Goal: Information Seeking & Learning: Learn about a topic

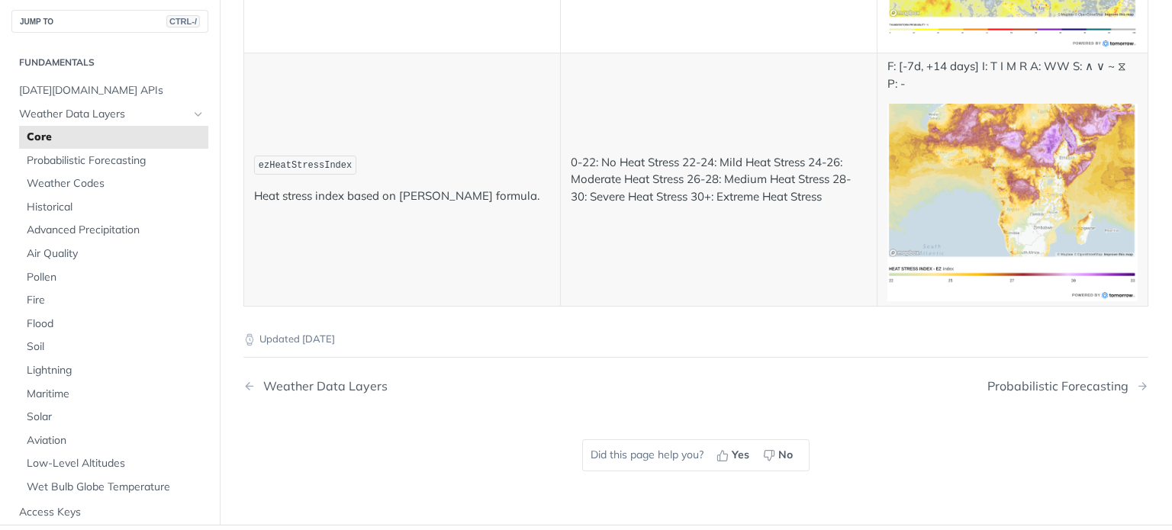
scroll to position [8165, 0]
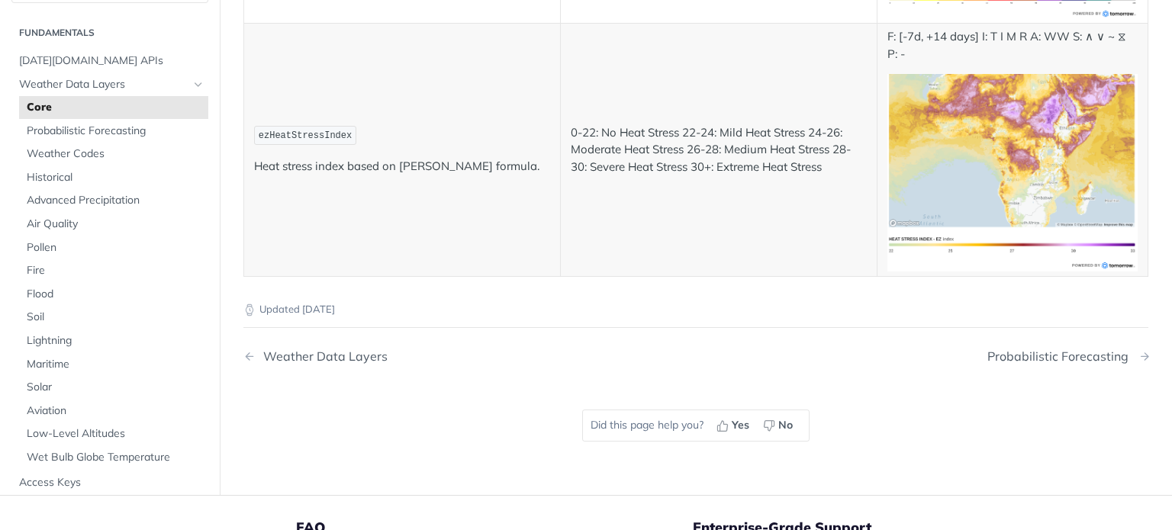
drag, startPoint x: 1026, startPoint y: 290, endPoint x: 922, endPoint y: 290, distance: 103.8
click at [1026, 350] on div "Probabilistic Forecasting" at bounding box center [1061, 357] width 149 height 14
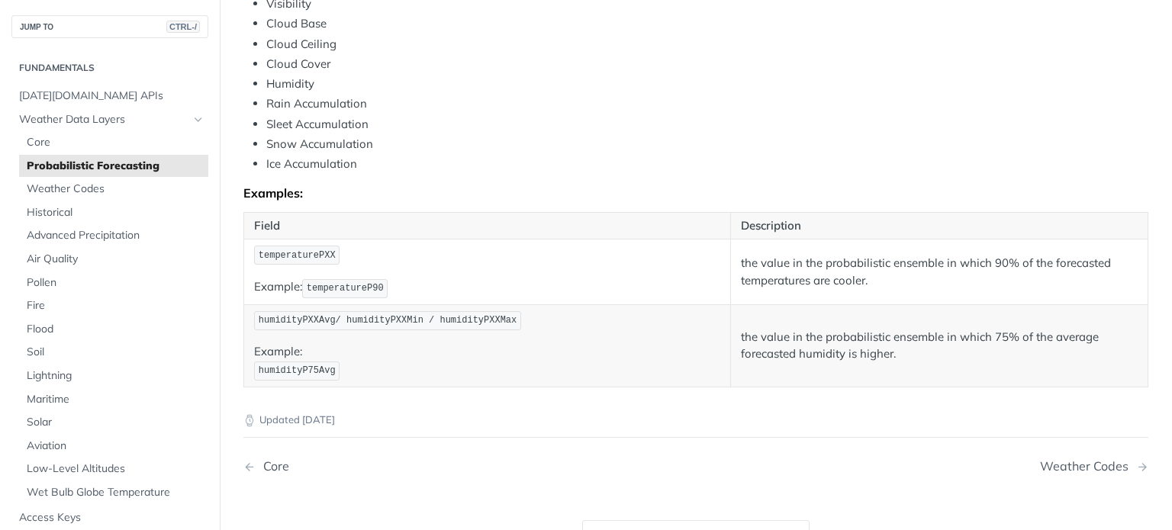
scroll to position [830, 0]
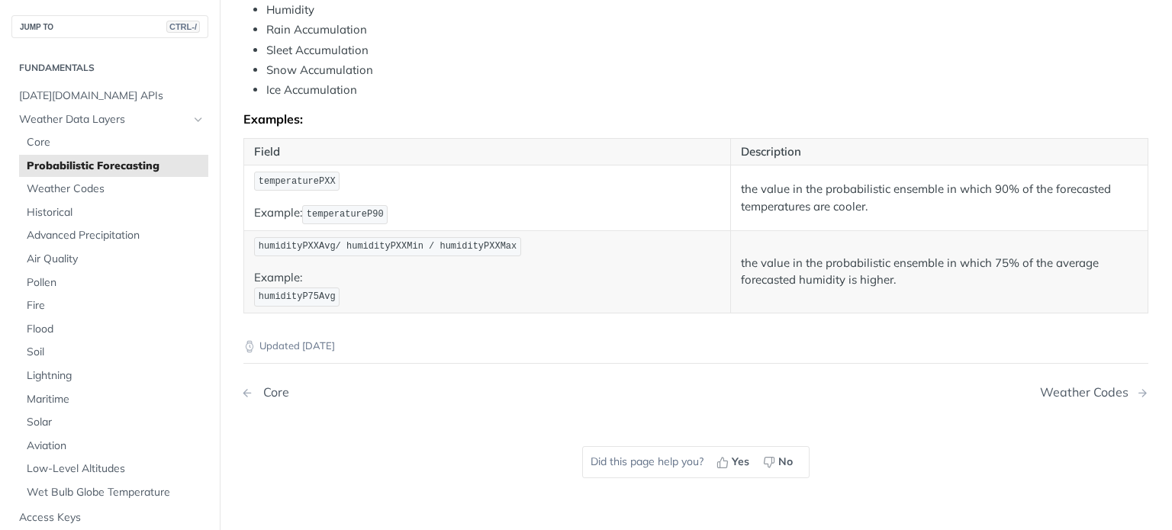
click at [266, 388] on div "Core" at bounding box center [273, 392] width 34 height 14
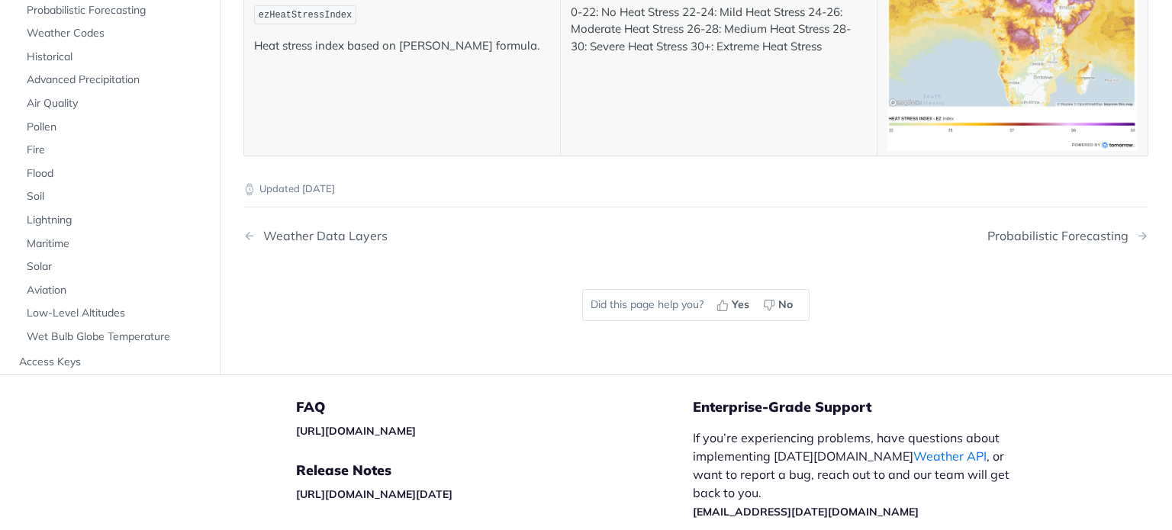
scroll to position [8338, 0]
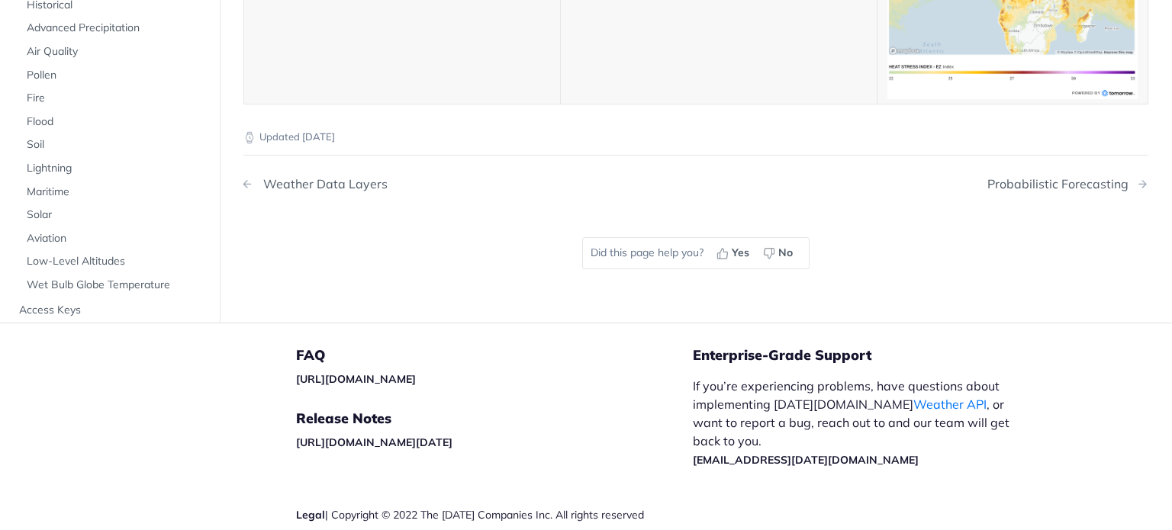
click at [319, 177] on div "Weather Data Layers" at bounding box center [322, 184] width 132 height 14
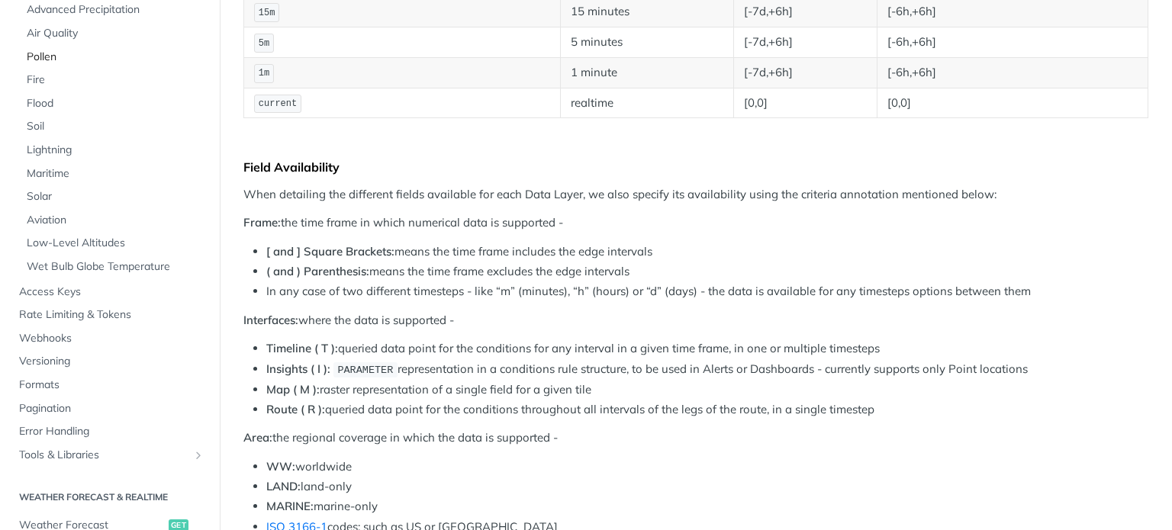
scroll to position [229, 0]
click at [36, 124] on span "Soil" at bounding box center [116, 123] width 178 height 15
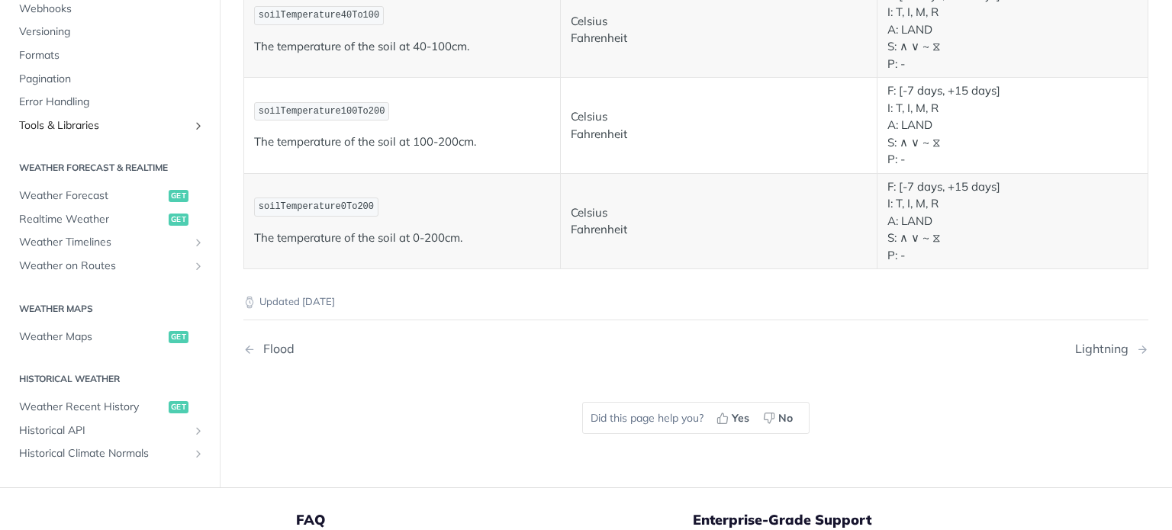
scroll to position [534, 0]
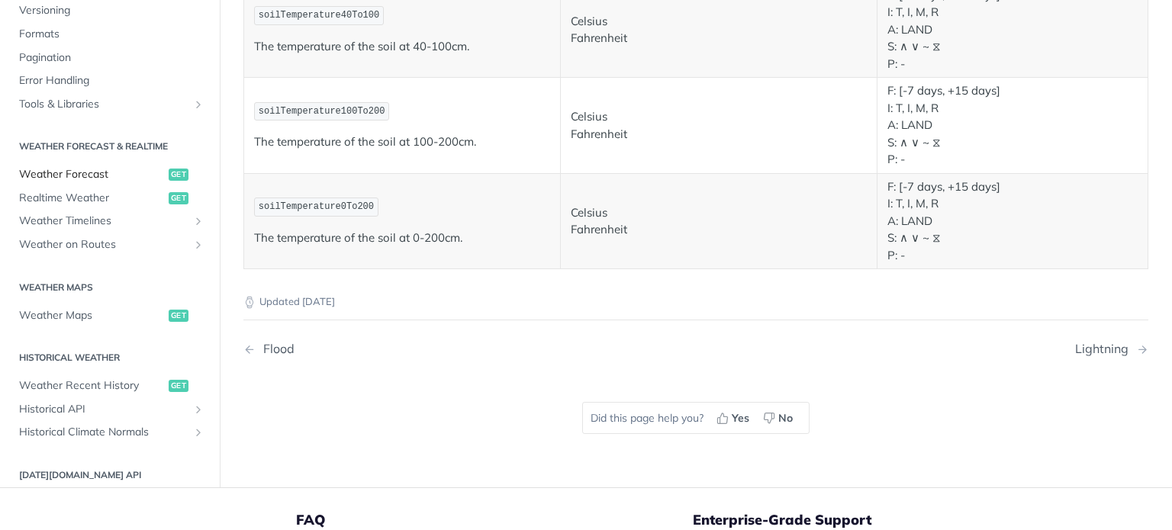
click at [98, 170] on span "Weather Forecast" at bounding box center [92, 174] width 146 height 15
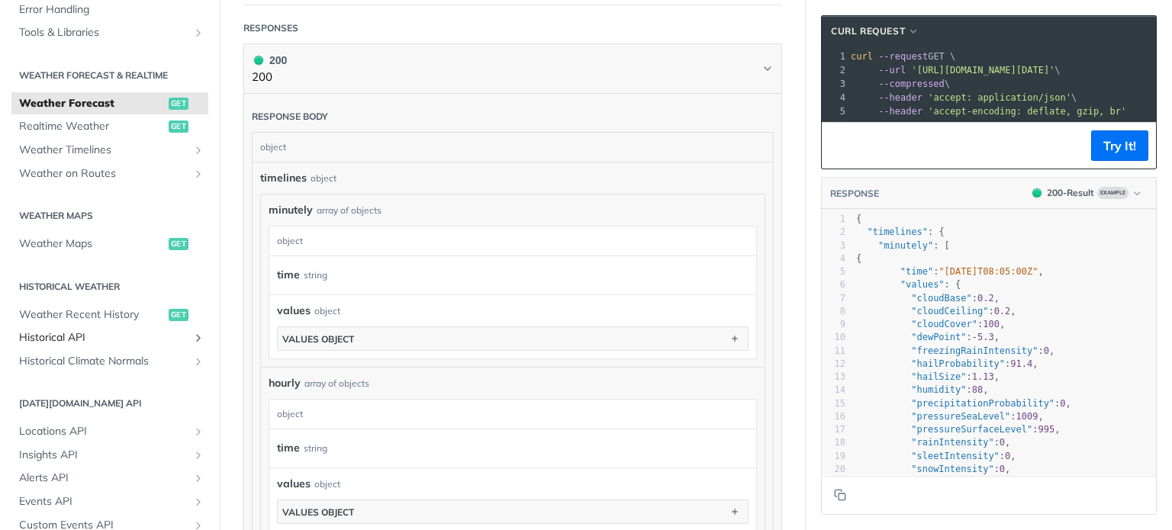
scroll to position [311, 0]
